Goal: Information Seeking & Learning: Obtain resource

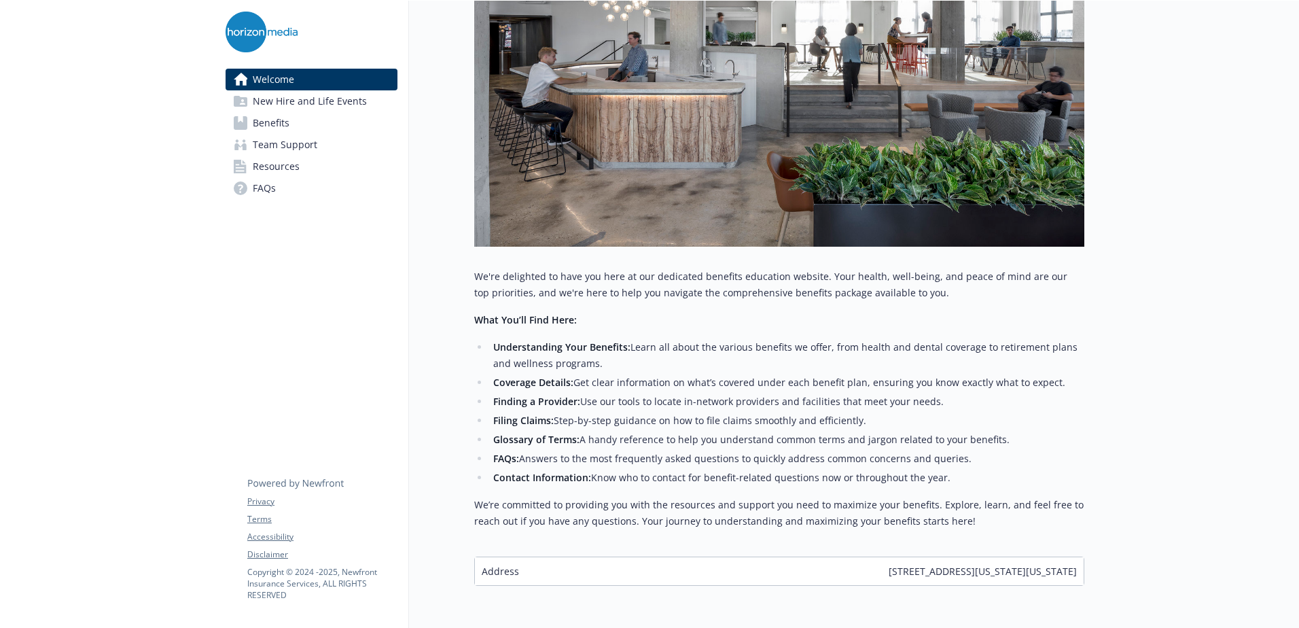
scroll to position [377, 0]
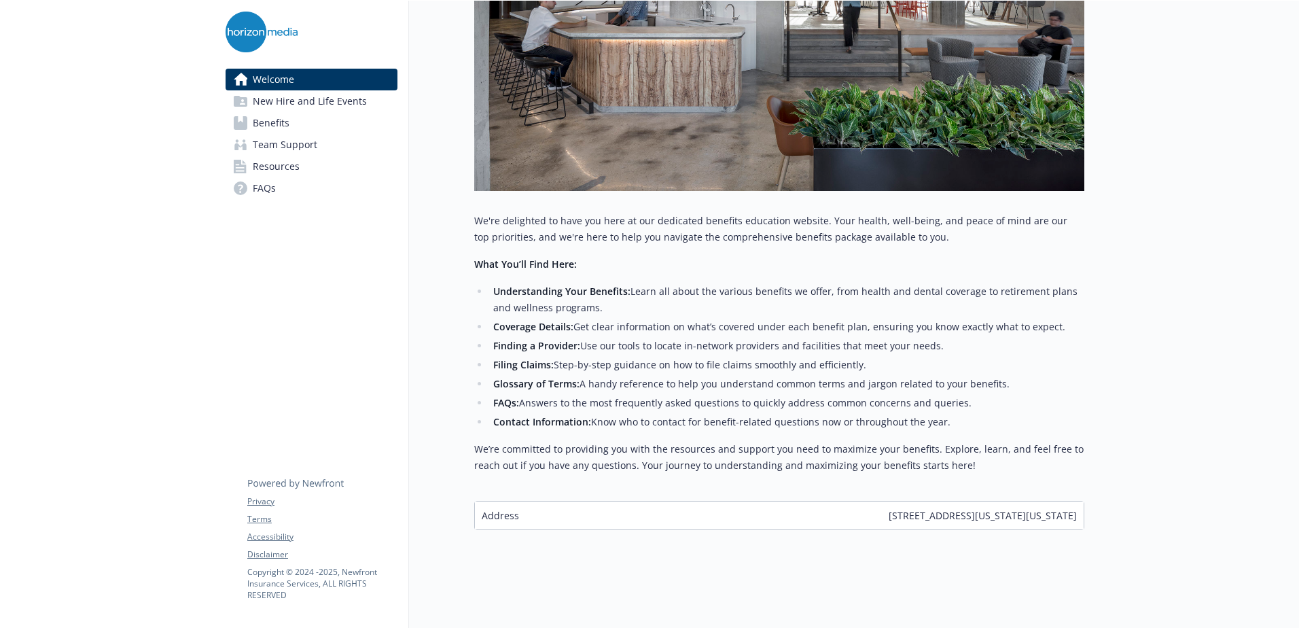
click at [317, 127] on link "Benefits" at bounding box center [312, 123] width 172 height 22
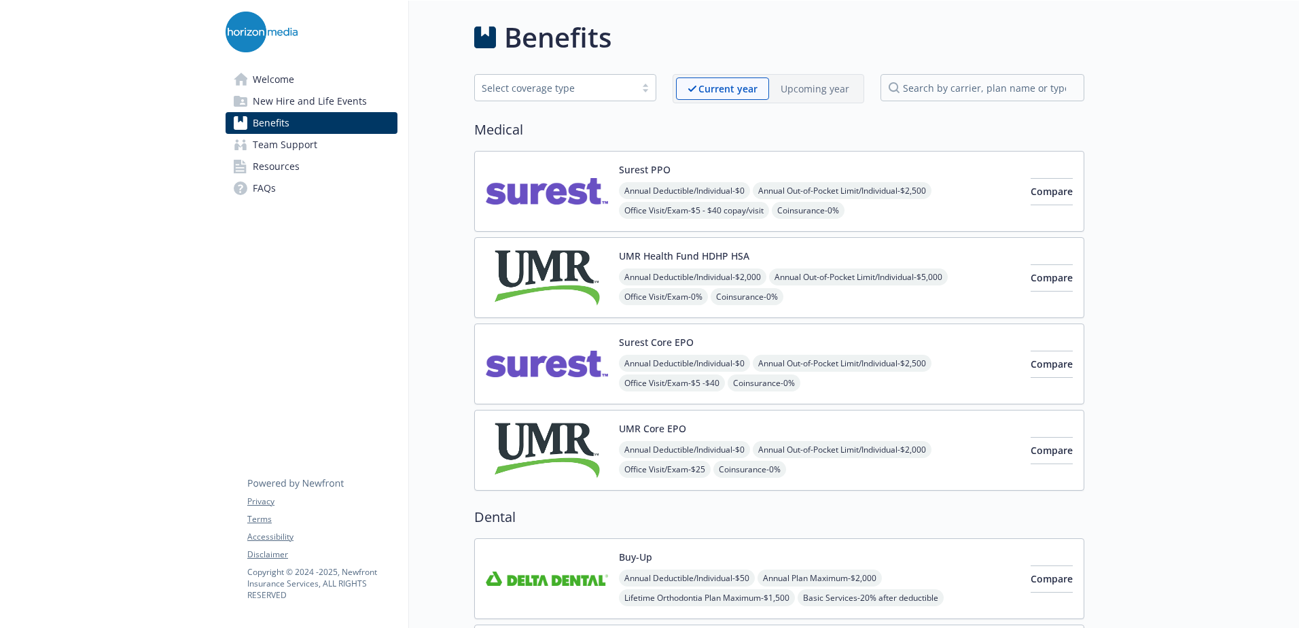
click at [340, 168] on link "Resources" at bounding box center [312, 167] width 172 height 22
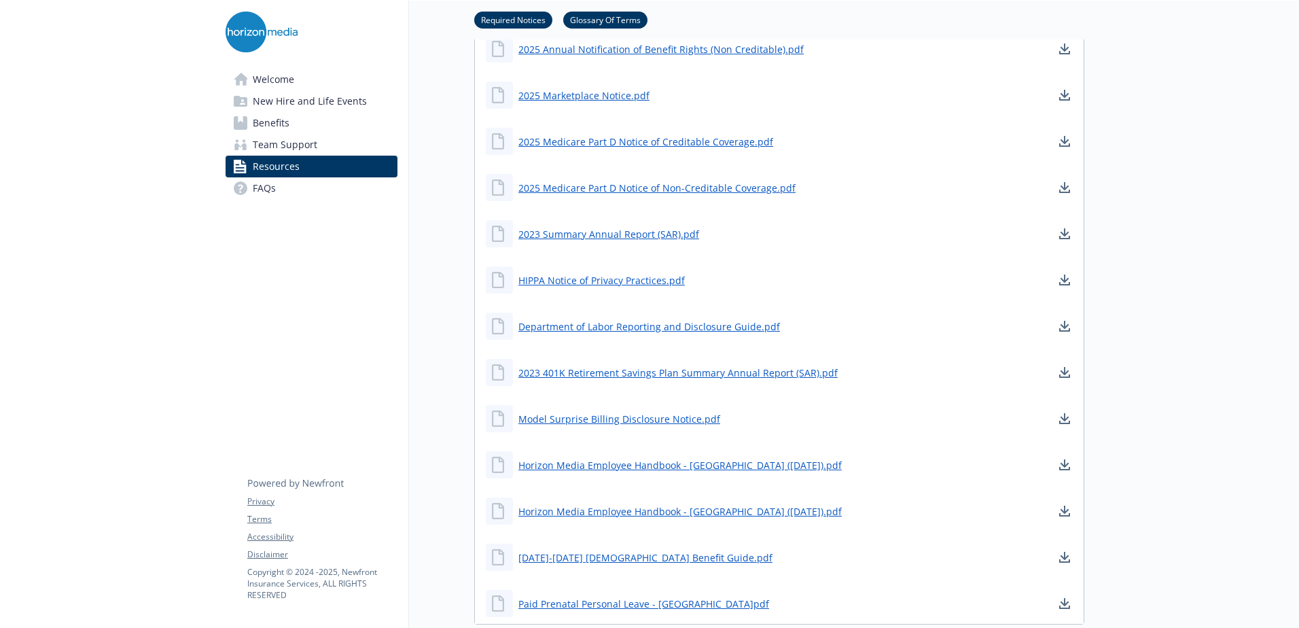
scroll to position [724, 0]
